Goal: Information Seeking & Learning: Check status

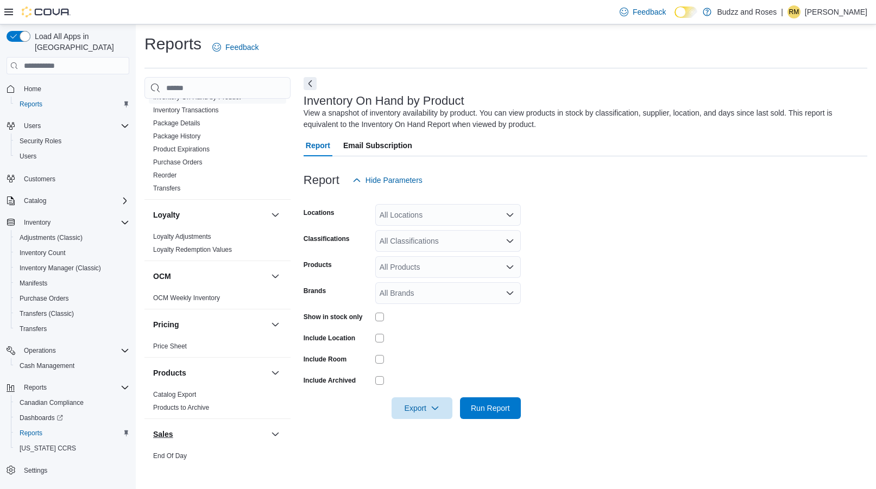
scroll to position [652, 0]
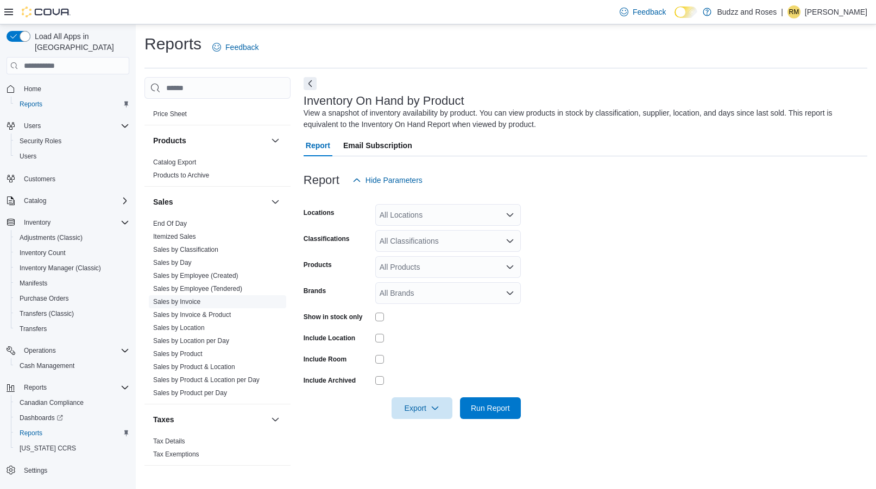
click at [197, 304] on link "Sales by Invoice" at bounding box center [176, 302] width 47 height 8
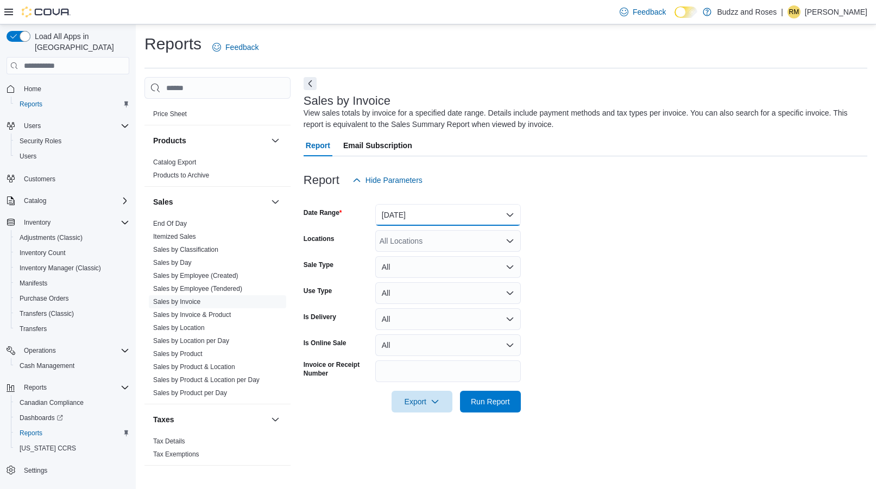
click at [508, 216] on button "[DATE]" at bounding box center [448, 215] width 146 height 22
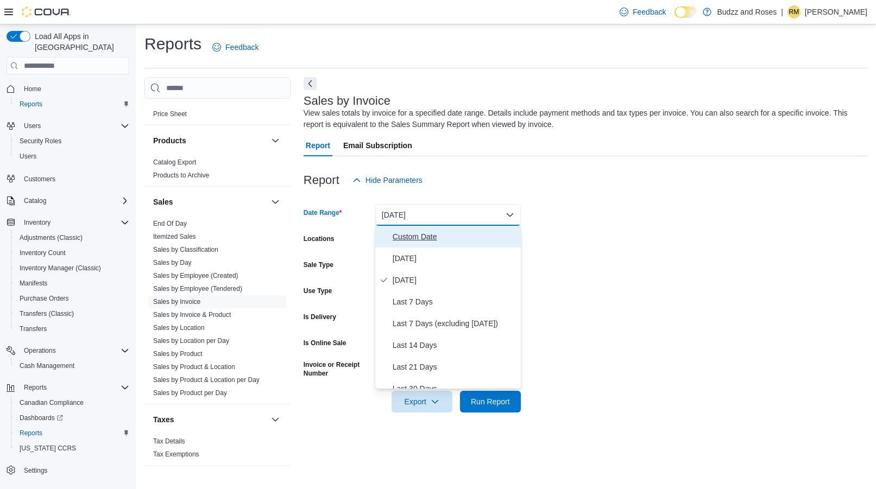
click at [395, 241] on span "Custom Date" at bounding box center [455, 236] width 124 height 13
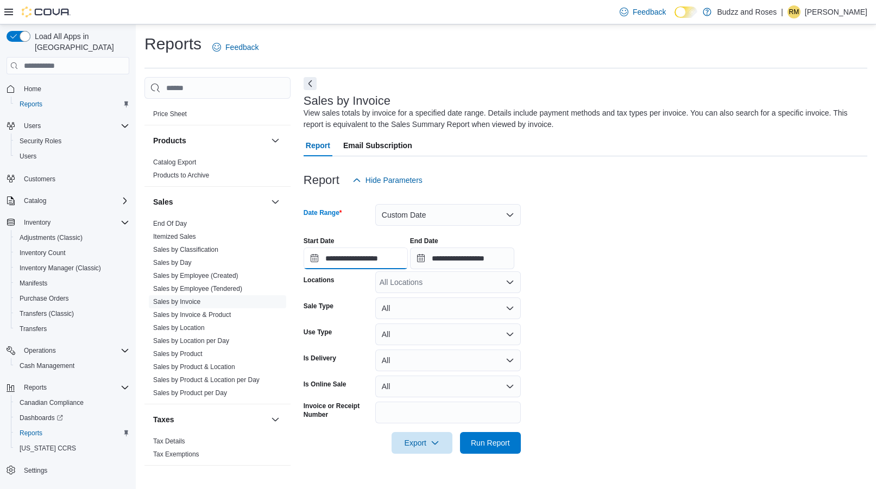
click at [317, 260] on input "**********" at bounding box center [356, 259] width 104 height 22
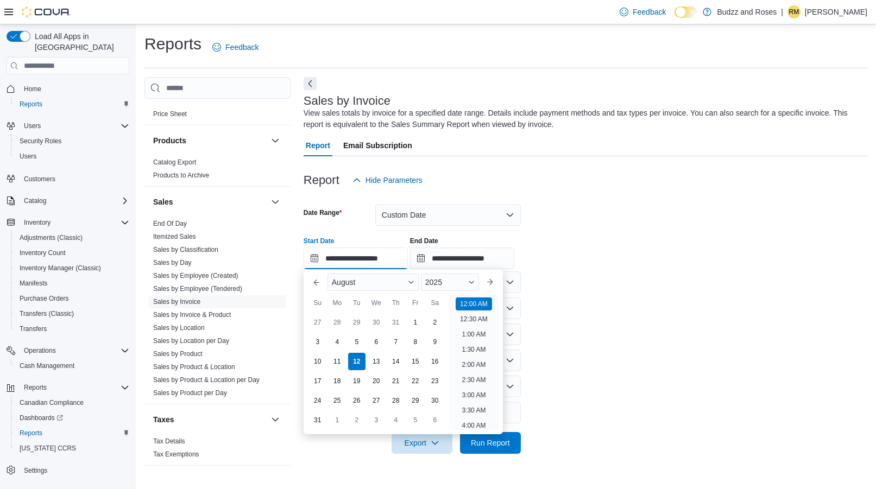
scroll to position [34, 0]
click at [416, 345] on div "8" at bounding box center [415, 341] width 19 height 19
type input "**********"
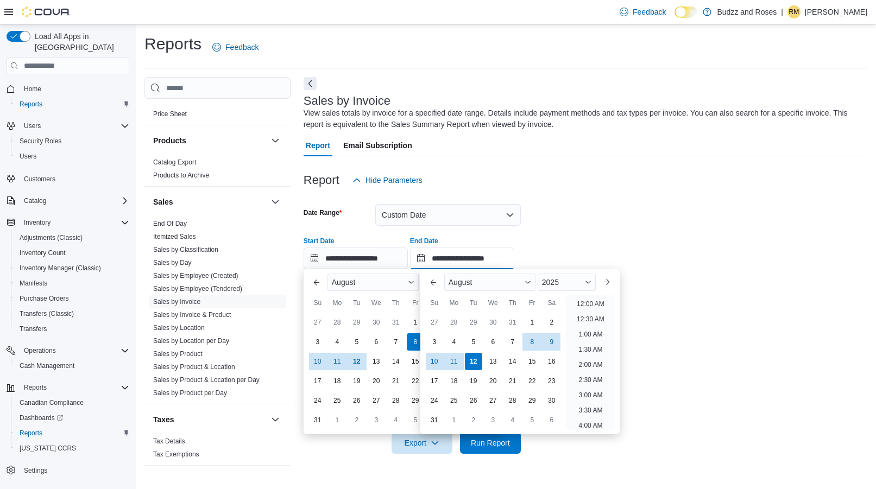
click at [433, 258] on input "**********" at bounding box center [462, 259] width 104 height 22
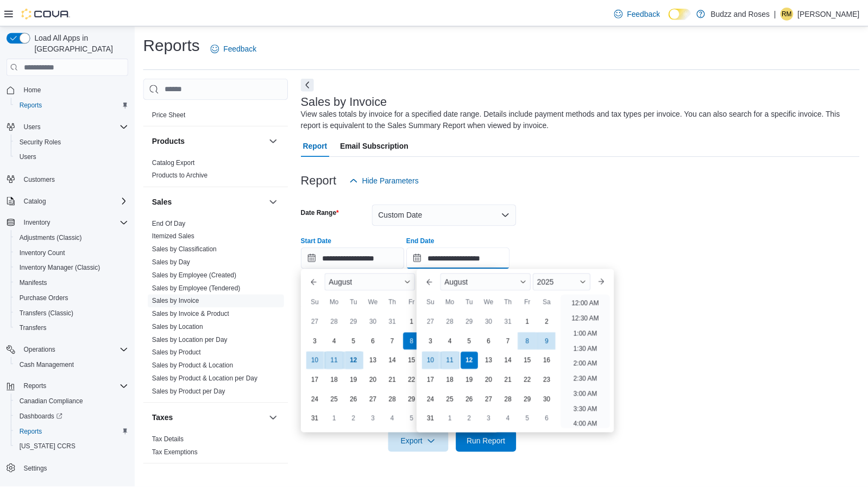
scroll to position [597, 0]
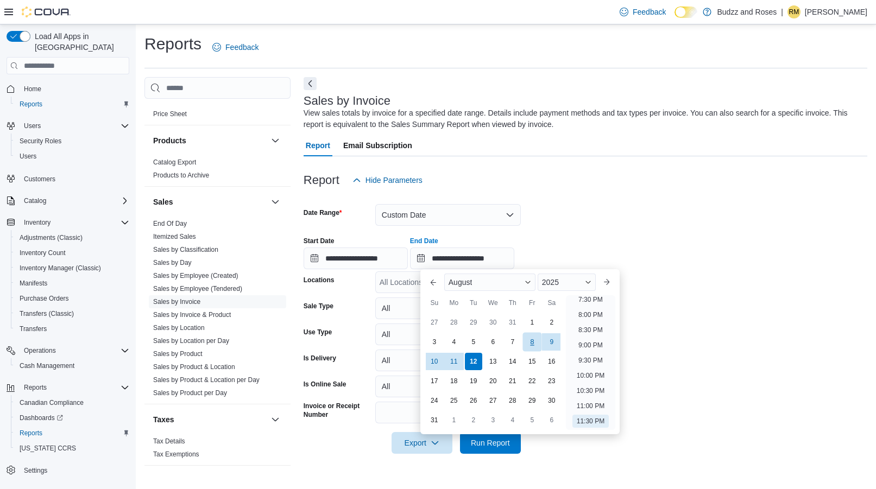
click at [531, 341] on div "8" at bounding box center [532, 341] width 19 height 19
type input "**********"
click at [640, 271] on div at bounding box center [586, 270] width 564 height 2
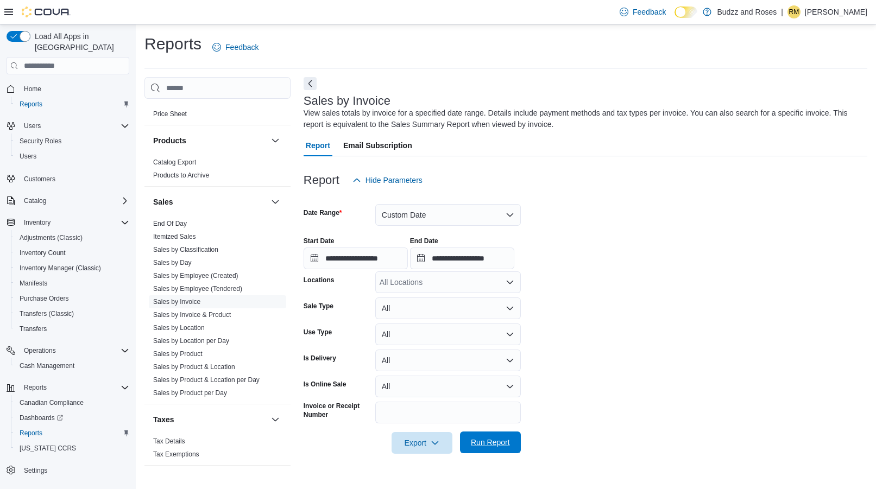
click at [474, 443] on span "Run Report" at bounding box center [490, 442] width 39 height 11
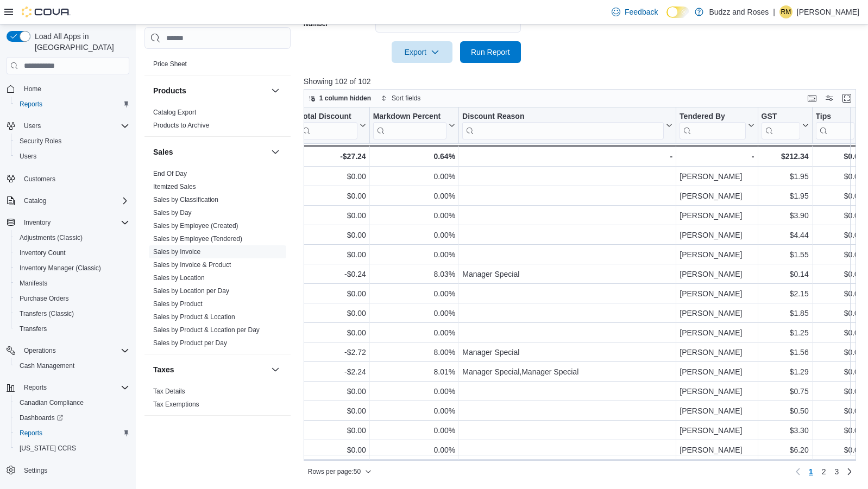
scroll to position [0, 2029]
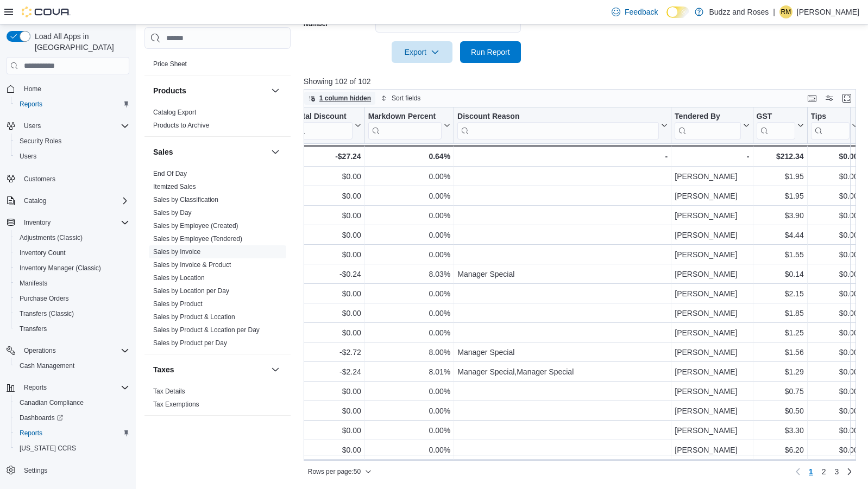
click at [312, 99] on icon "button" at bounding box center [311, 98] width 5 height 5
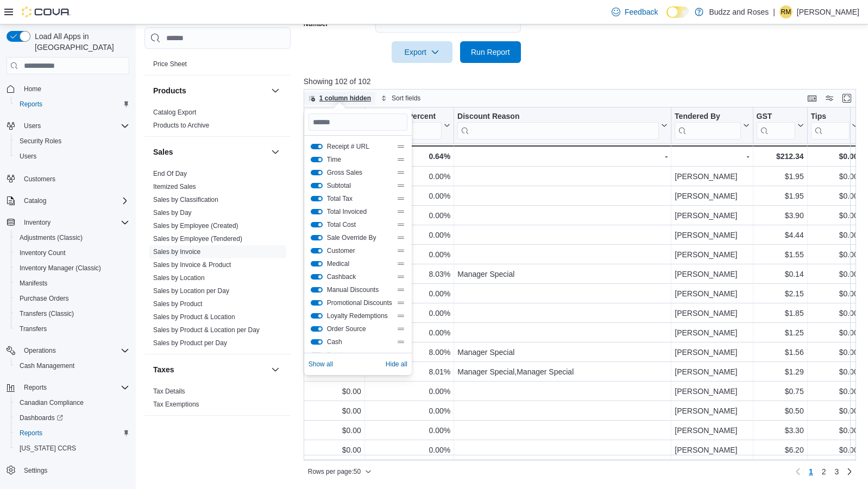
click at [361, 97] on span "1 column hidden" at bounding box center [345, 98] width 52 height 9
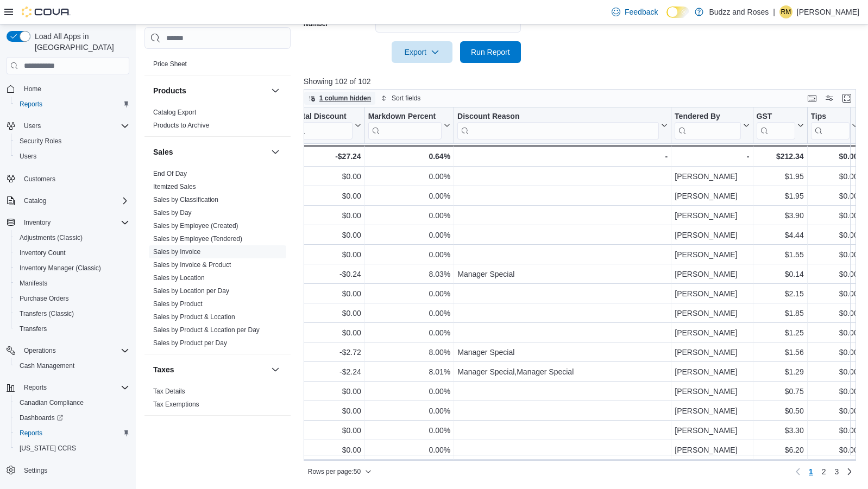
click at [367, 100] on span "1 column hidden" at bounding box center [345, 98] width 52 height 9
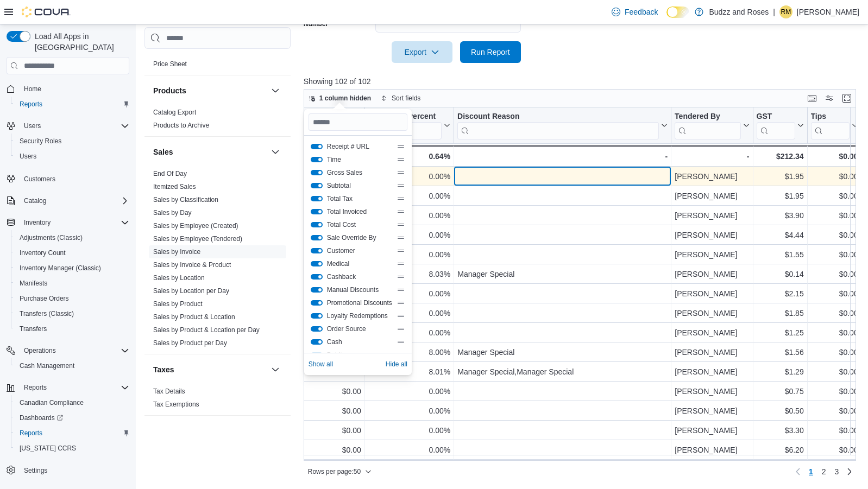
click at [537, 179] on div "- Discount Reason, column 32, row 1" at bounding box center [562, 176] width 210 height 12
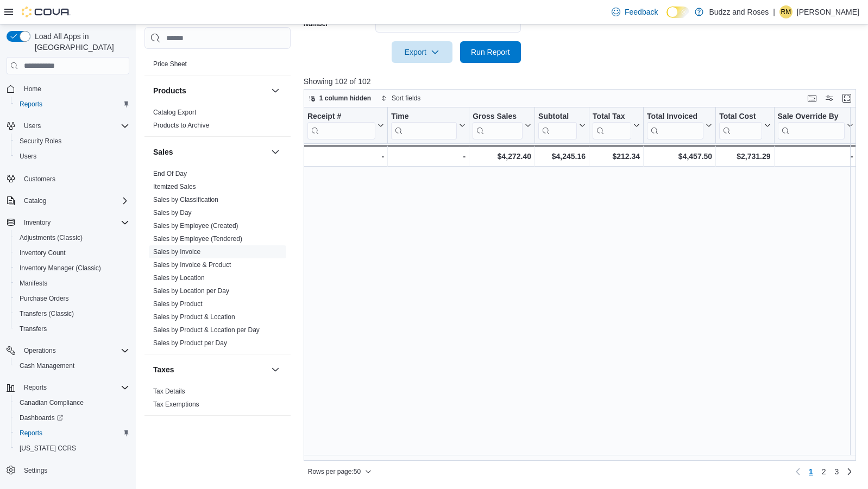
scroll to position [652, 0]
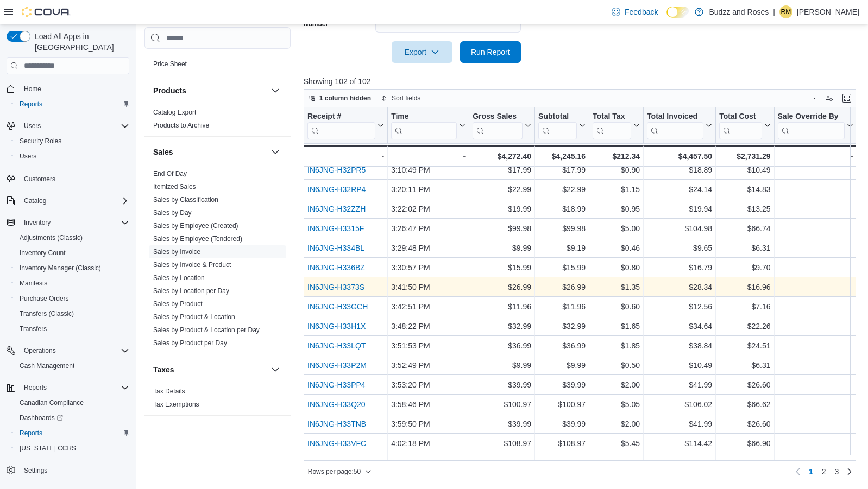
click at [328, 286] on link "IN6JNG-H3373S" at bounding box center [335, 287] width 57 height 9
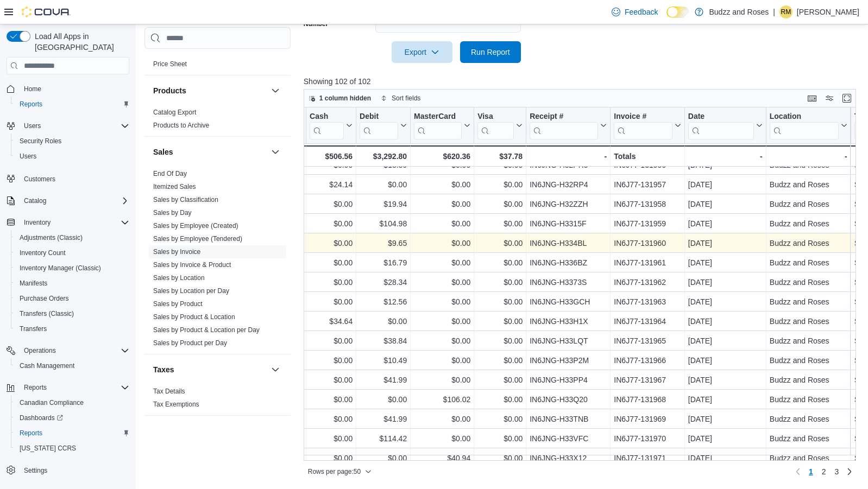
scroll to position [689, 1080]
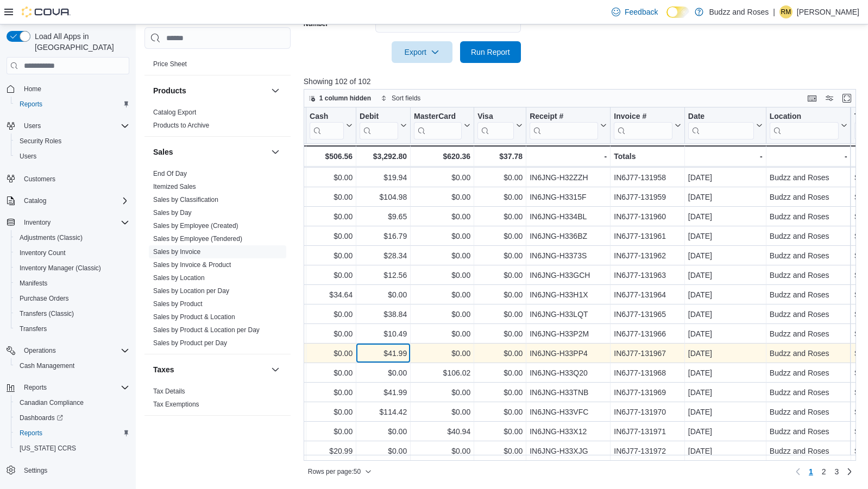
click at [402, 347] on div "$41.99" at bounding box center [383, 353] width 47 height 13
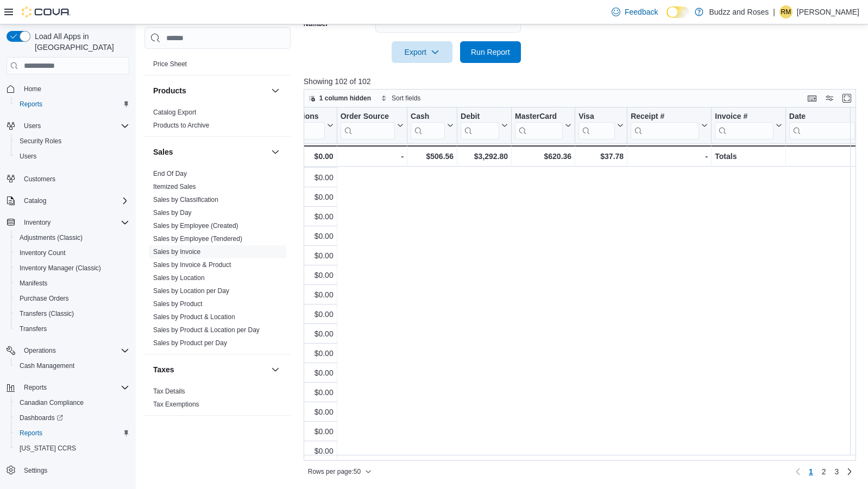
scroll to position [689, 0]
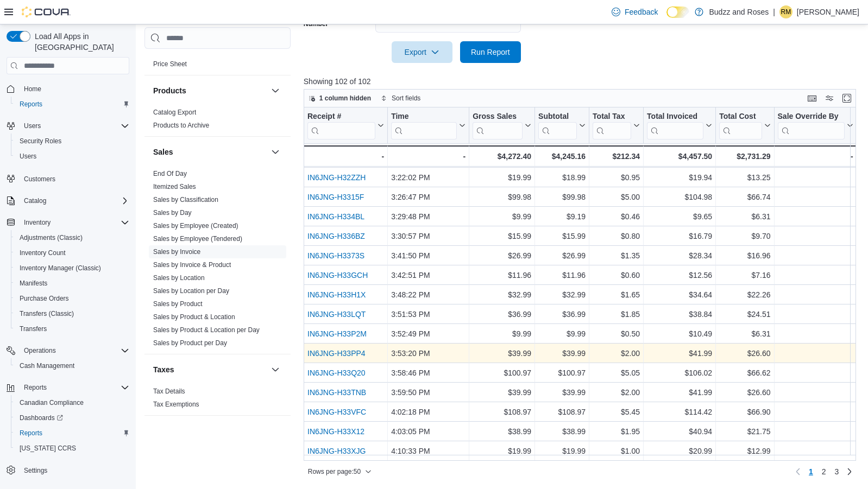
click at [351, 349] on link "IN6JNG-H33PP4" at bounding box center [336, 353] width 58 height 9
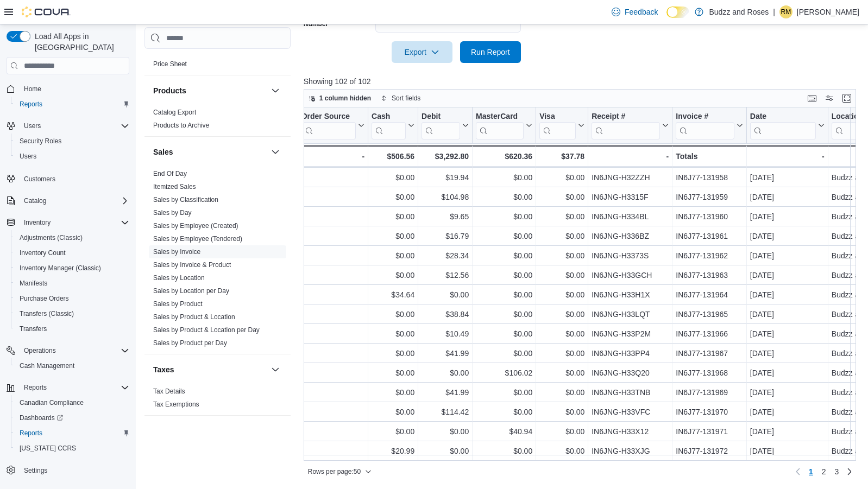
scroll to position [689, 1021]
click at [826, 472] on span "2" at bounding box center [824, 472] width 4 height 11
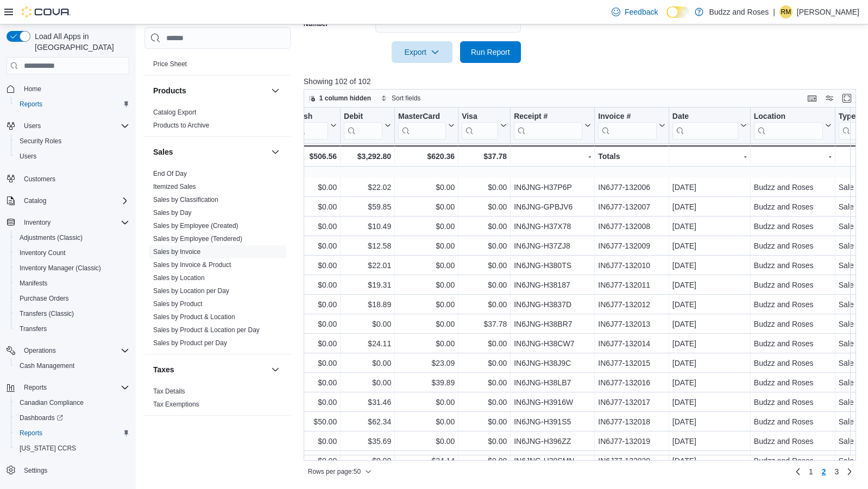
scroll to position [689, 1096]
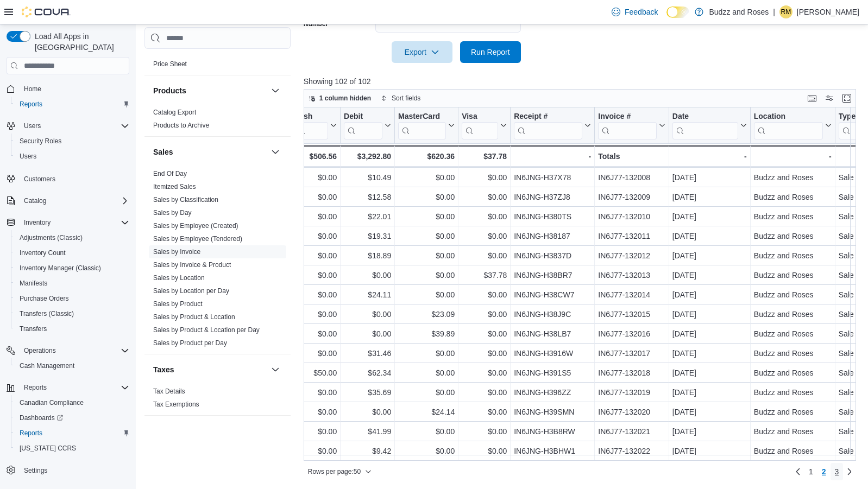
click at [839, 475] on span "3" at bounding box center [837, 472] width 4 height 11
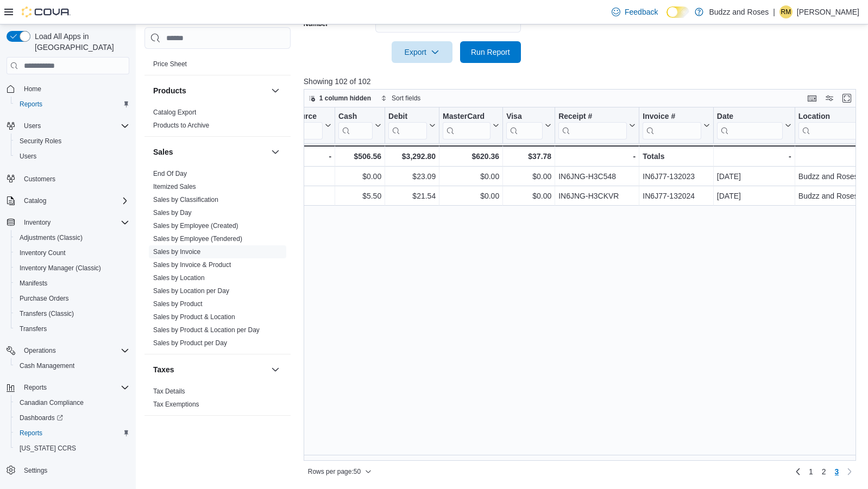
scroll to position [0, 1065]
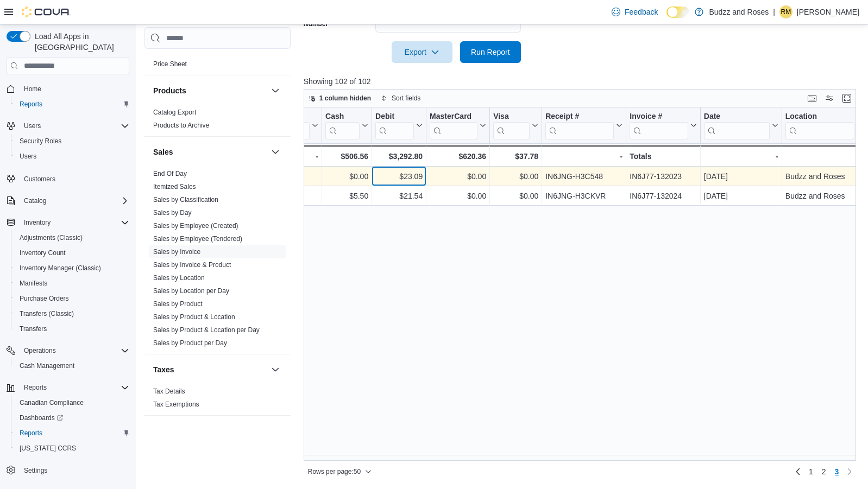
click at [413, 179] on div "$23.09" at bounding box center [398, 176] width 47 height 13
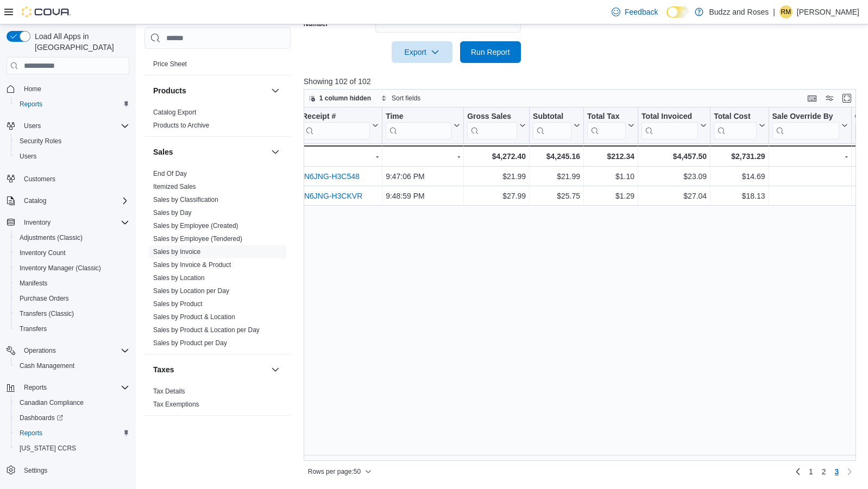
scroll to position [0, 0]
click at [826, 471] on link "2" at bounding box center [823, 471] width 13 height 17
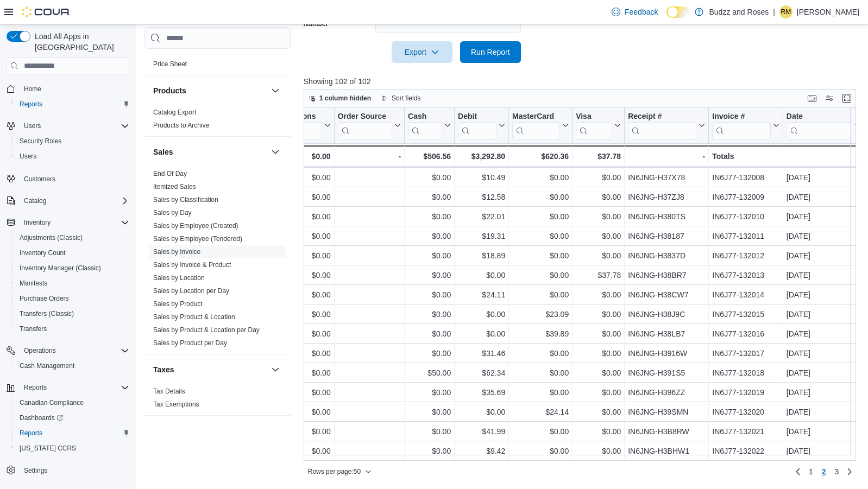
scroll to position [689, 987]
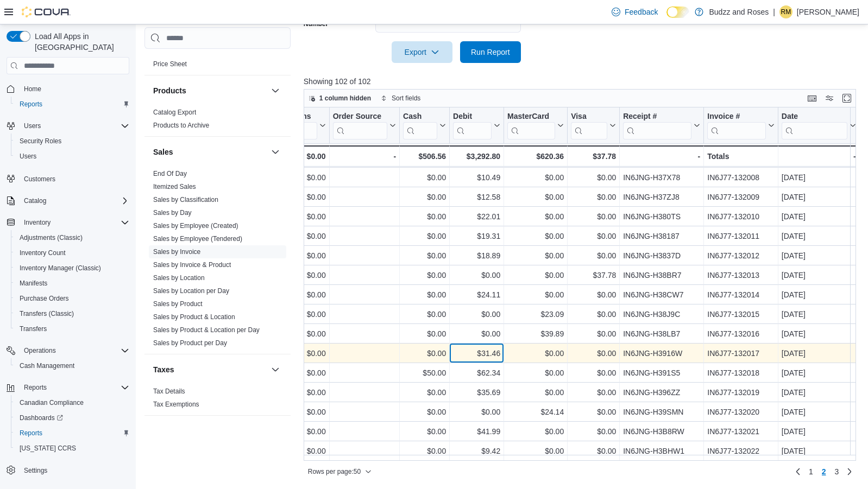
click at [484, 347] on div "$31.46" at bounding box center [476, 353] width 47 height 13
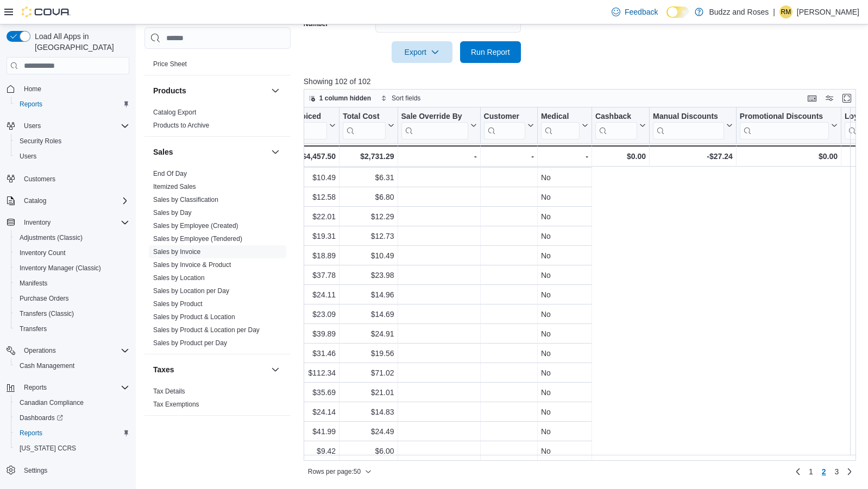
scroll to position [689, 0]
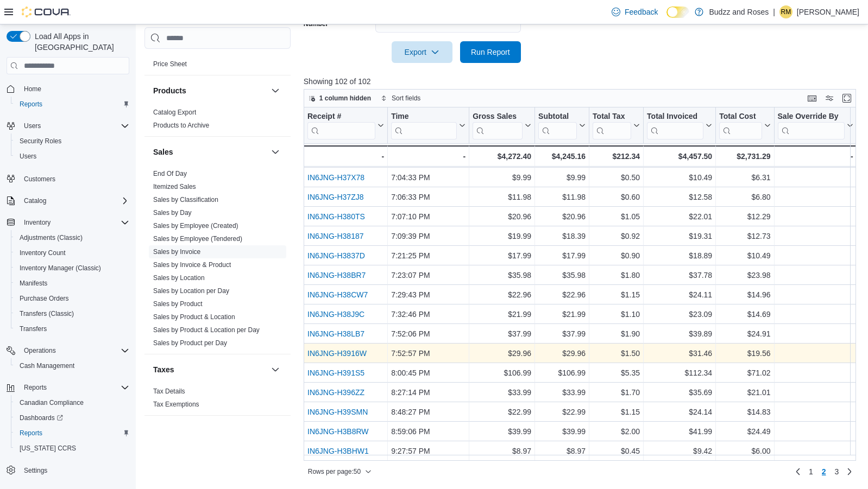
click at [340, 349] on link "IN6JNG-H3916W" at bounding box center [336, 353] width 59 height 9
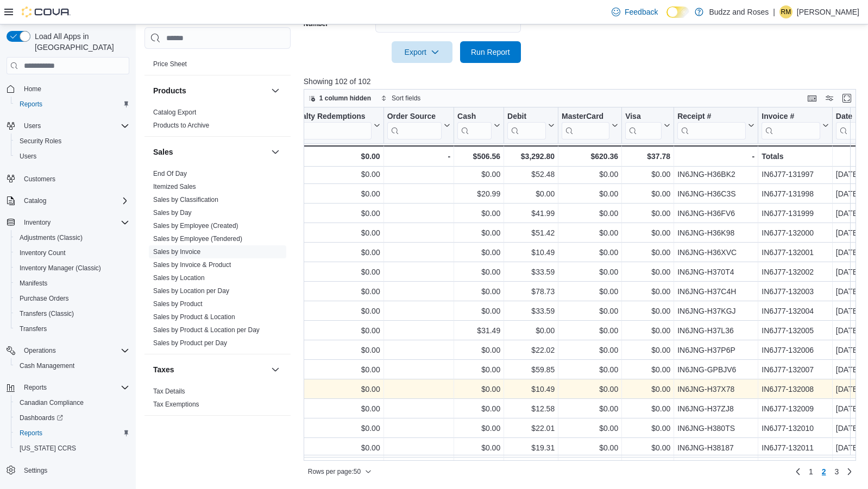
scroll to position [417, 933]
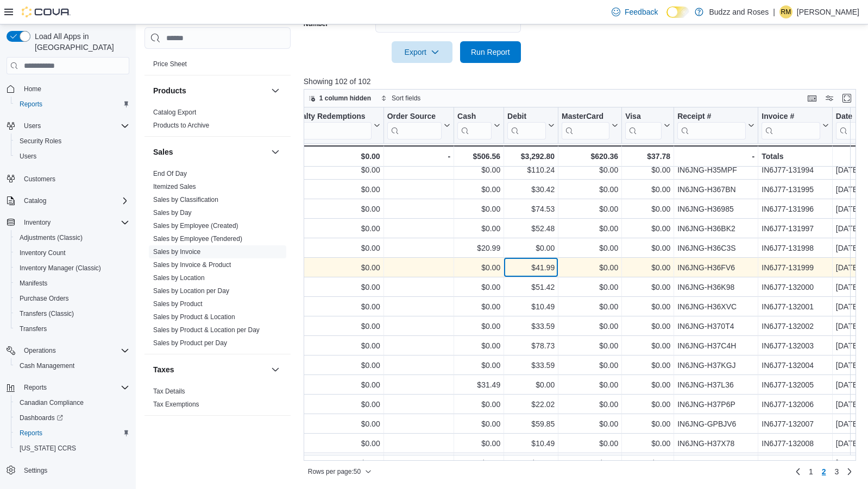
click at [551, 267] on div "$41.99" at bounding box center [530, 267] width 47 height 13
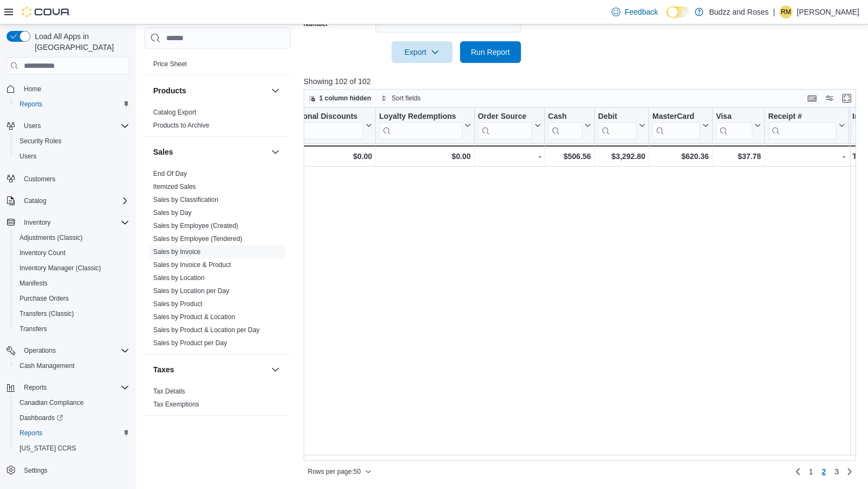
scroll to position [417, 0]
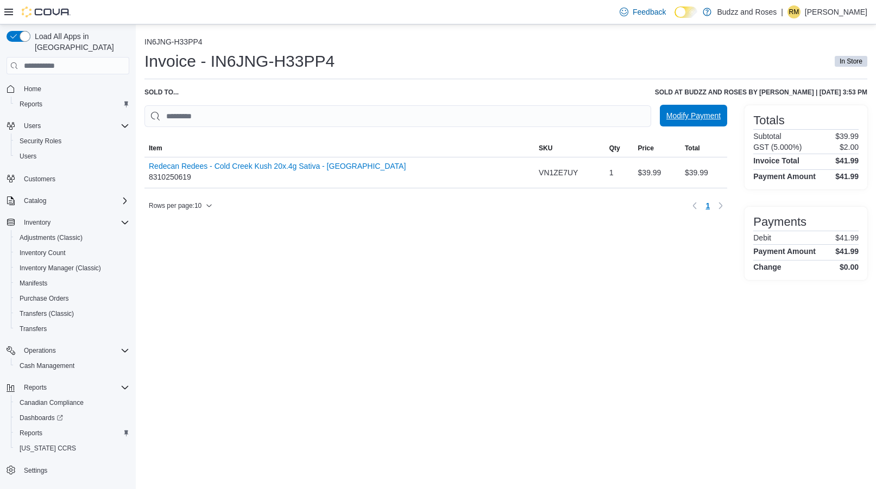
click at [707, 115] on span "Modify Payment" at bounding box center [693, 115] width 54 height 11
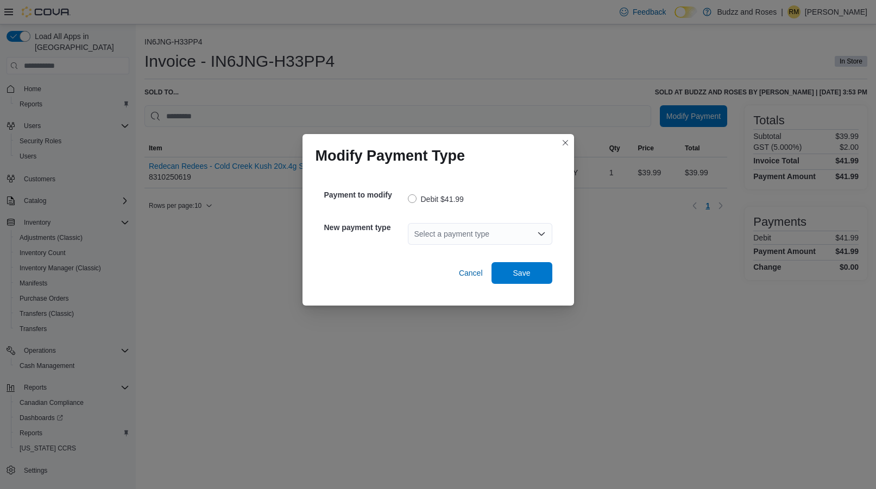
click at [542, 232] on icon "Open list of options" at bounding box center [541, 234] width 9 height 9
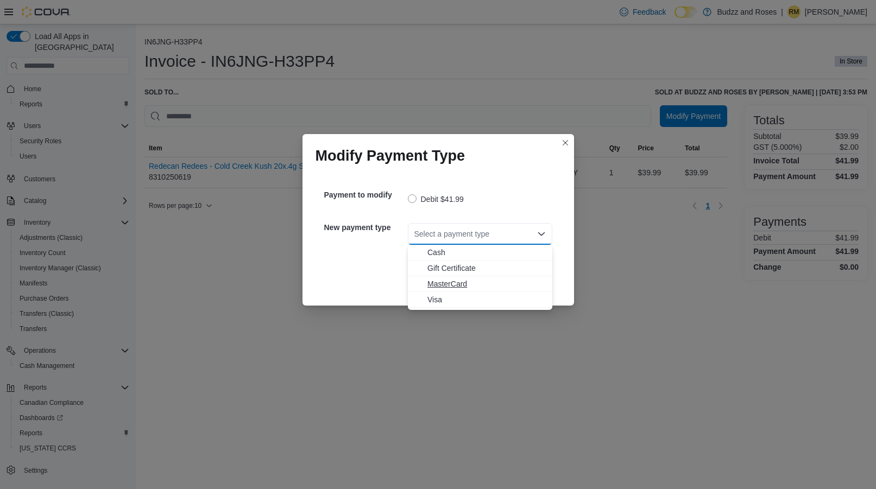
click at [455, 286] on span "MasterCard" at bounding box center [486, 284] width 118 height 11
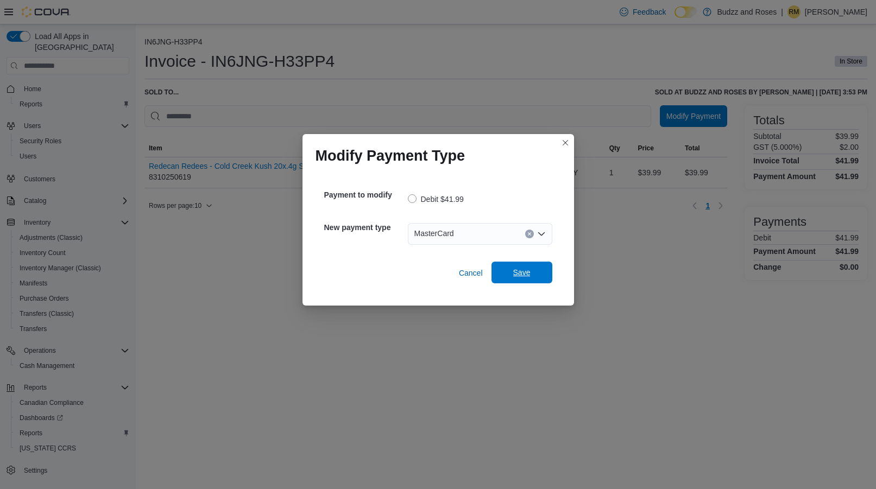
click at [526, 272] on span "Save" at bounding box center [521, 272] width 17 height 11
